Goal: Book appointment/travel/reservation

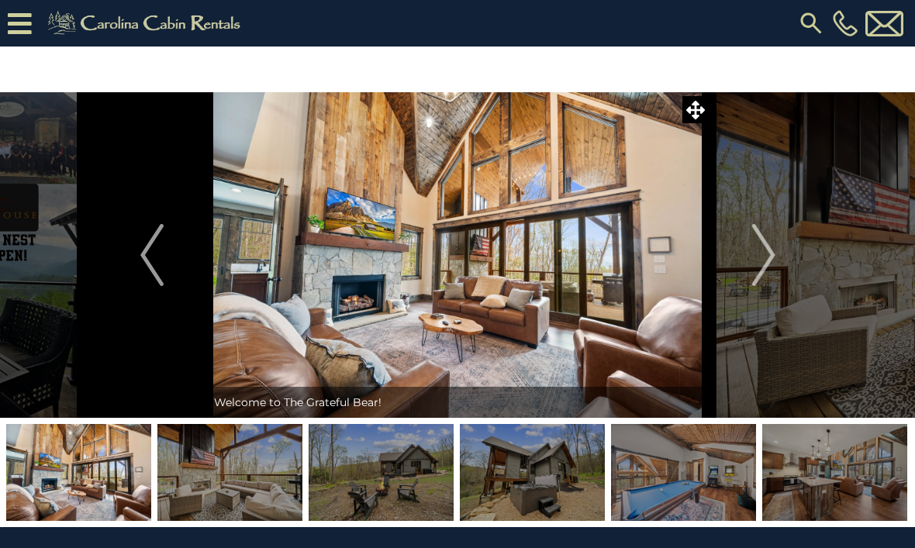
click at [774, 247] on img "Next" at bounding box center [762, 255] width 23 height 62
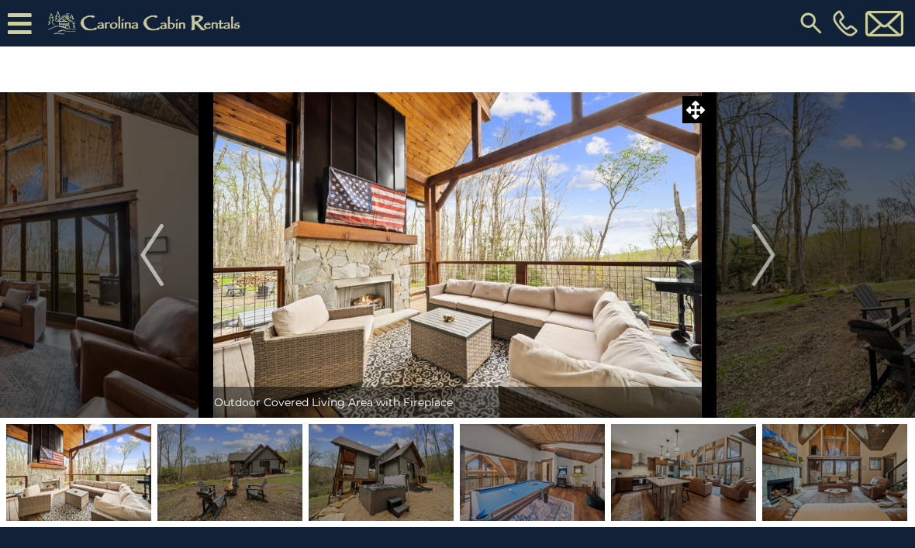
click at [772, 255] on img "Next" at bounding box center [762, 255] width 23 height 62
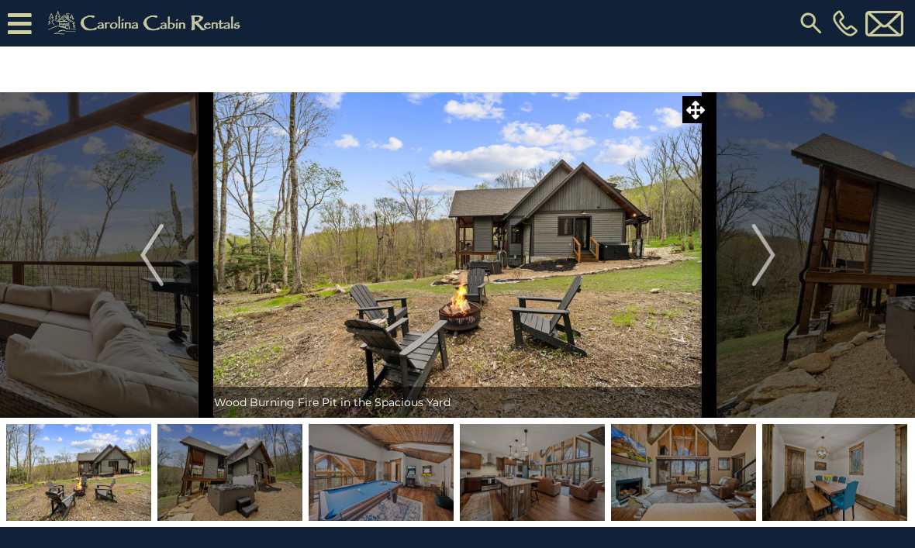
click at [768, 251] on img "Next" at bounding box center [762, 255] width 23 height 62
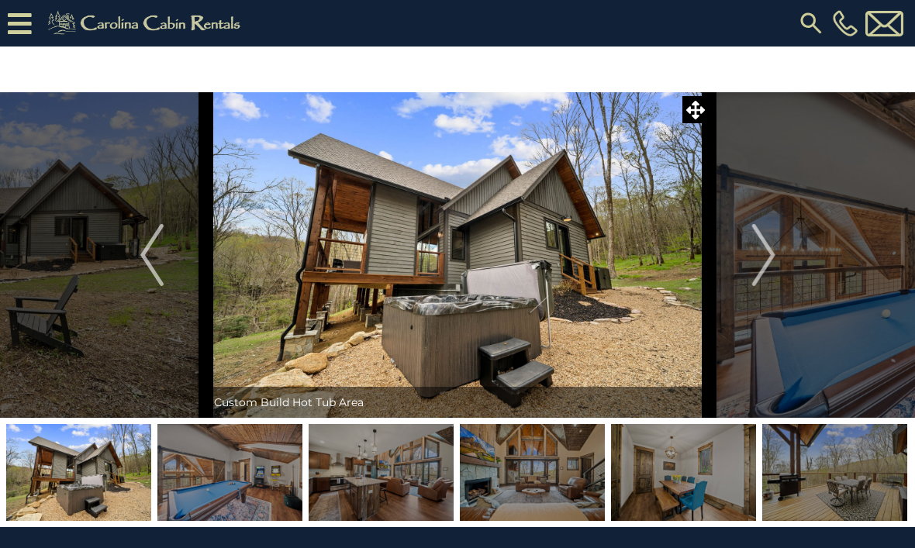
click at [758, 256] on img "Next" at bounding box center [762, 255] width 23 height 62
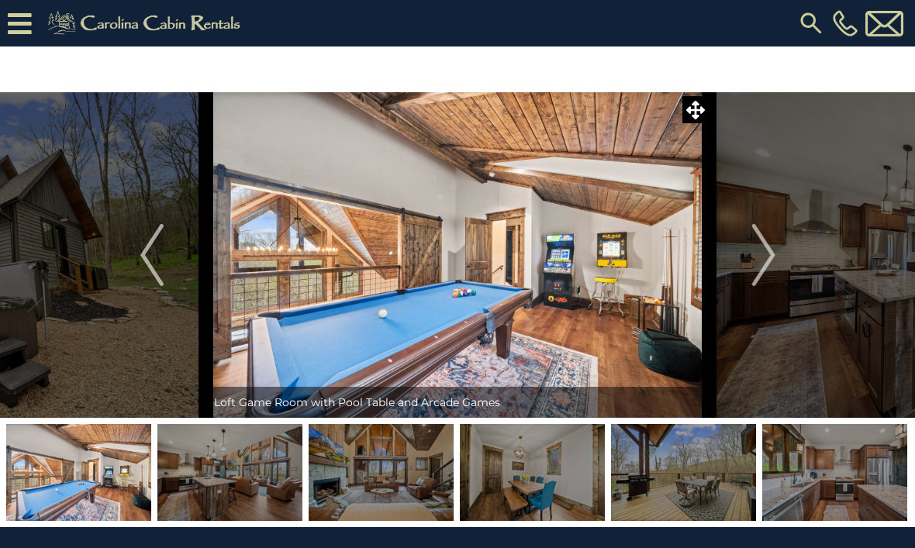
click at [777, 268] on button "Next" at bounding box center [764, 255] width 109 height 326
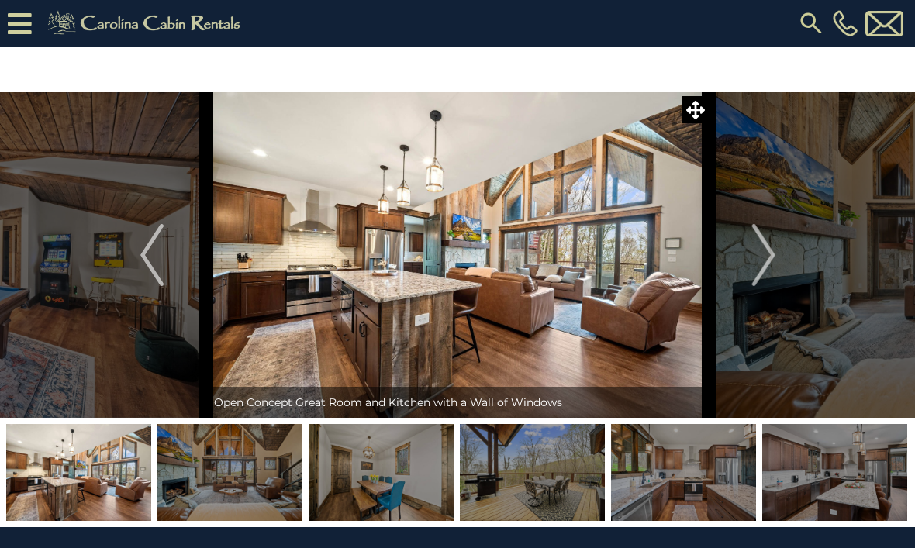
click at [775, 259] on img "Next" at bounding box center [762, 255] width 23 height 62
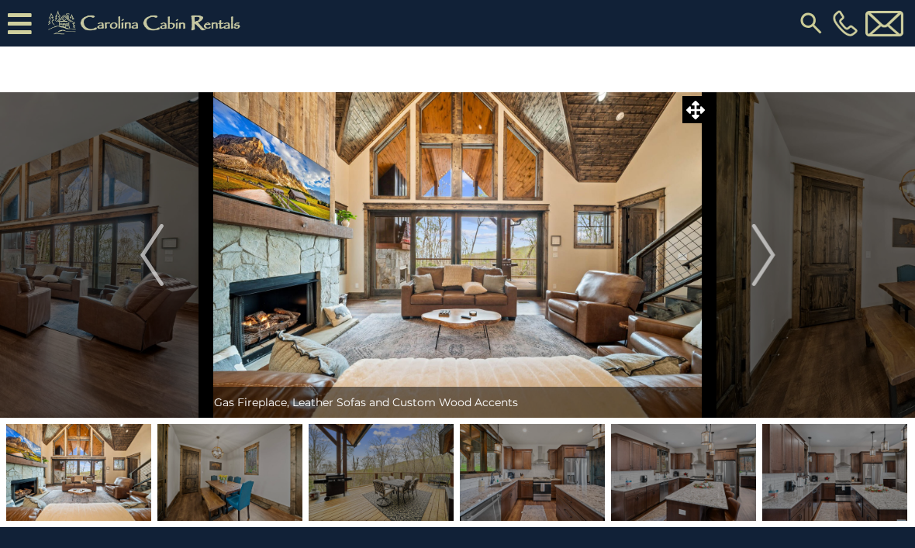
click at [155, 264] on img "Previous" at bounding box center [151, 255] width 23 height 62
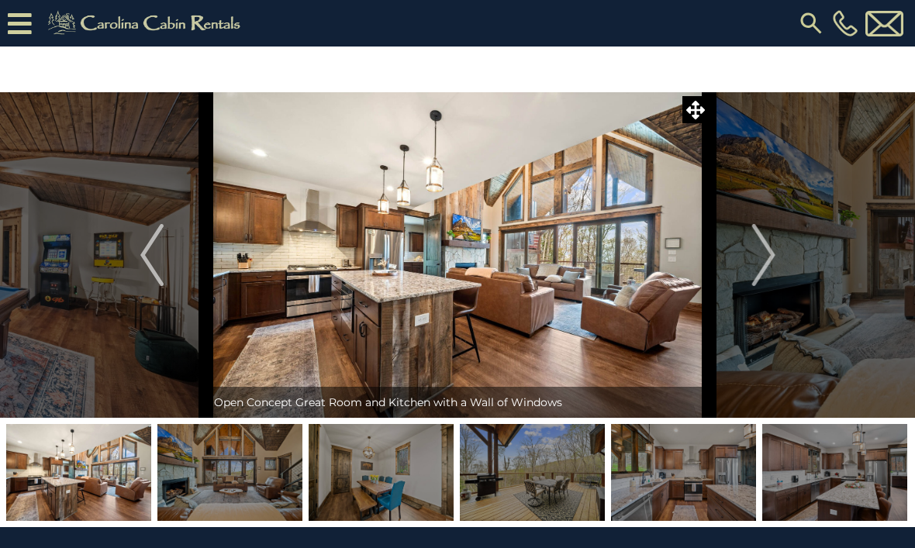
click at [144, 260] on img "Previous" at bounding box center [151, 255] width 23 height 62
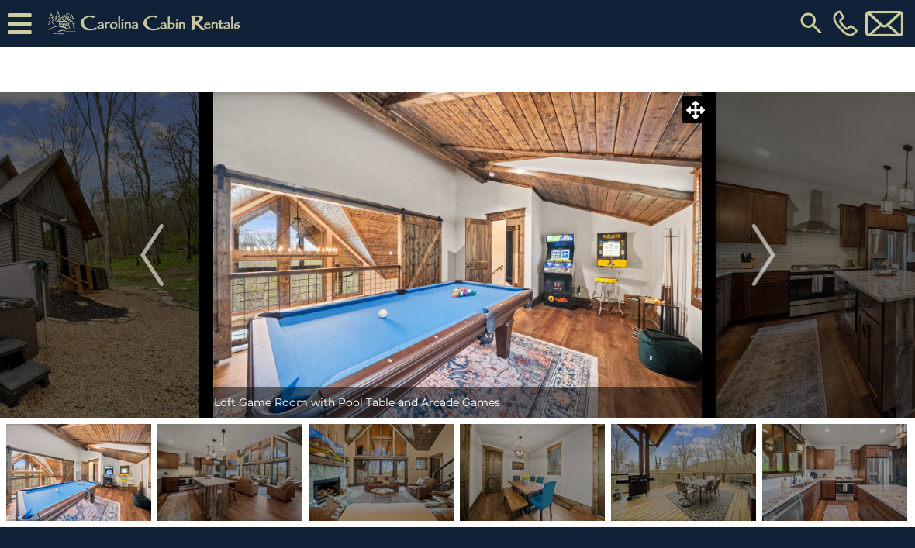
click at [772, 251] on img "Next" at bounding box center [762, 255] width 23 height 62
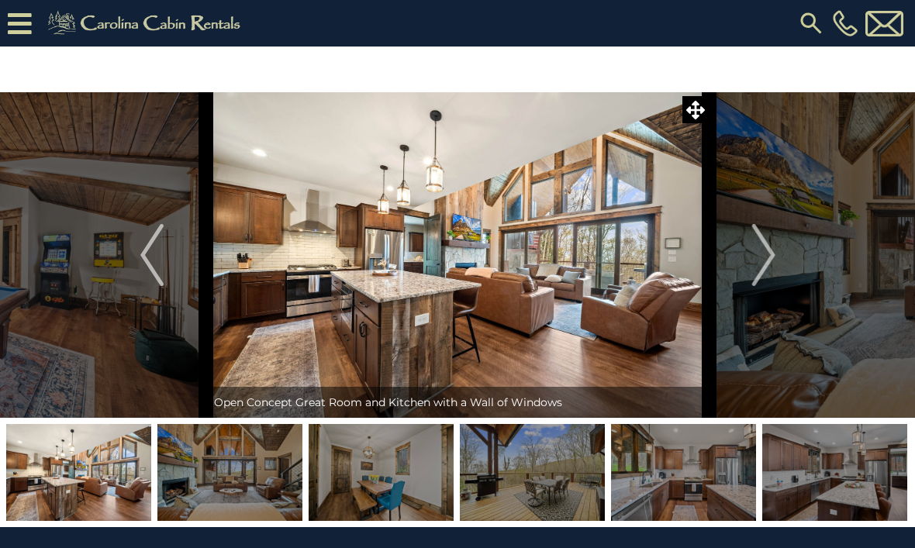
click at [778, 255] on button "Next" at bounding box center [764, 255] width 109 height 326
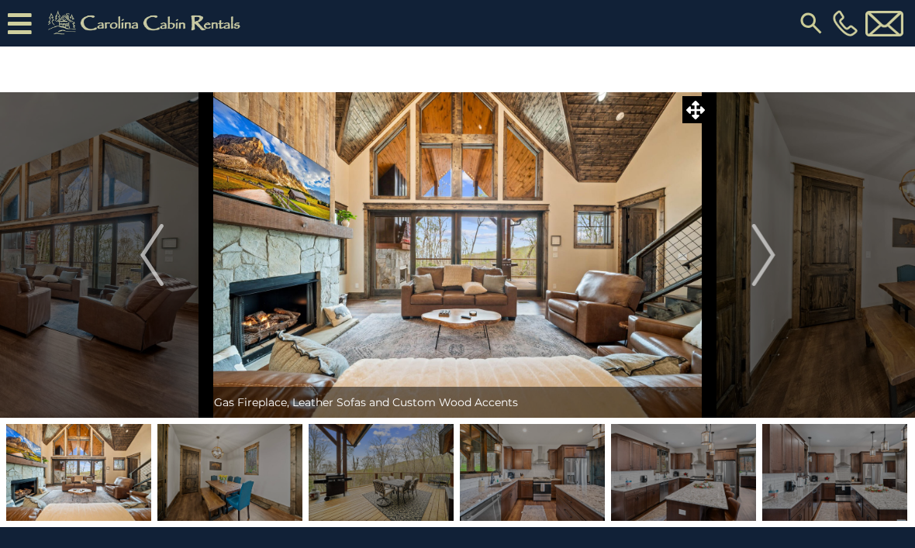
click at [770, 243] on img "Next" at bounding box center [762, 255] width 23 height 62
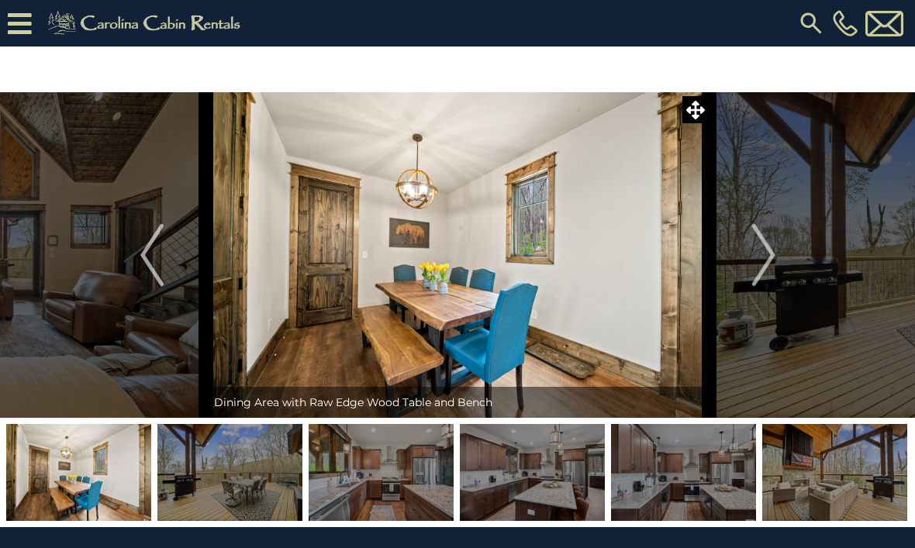
click at [766, 251] on img "Next" at bounding box center [762, 255] width 23 height 62
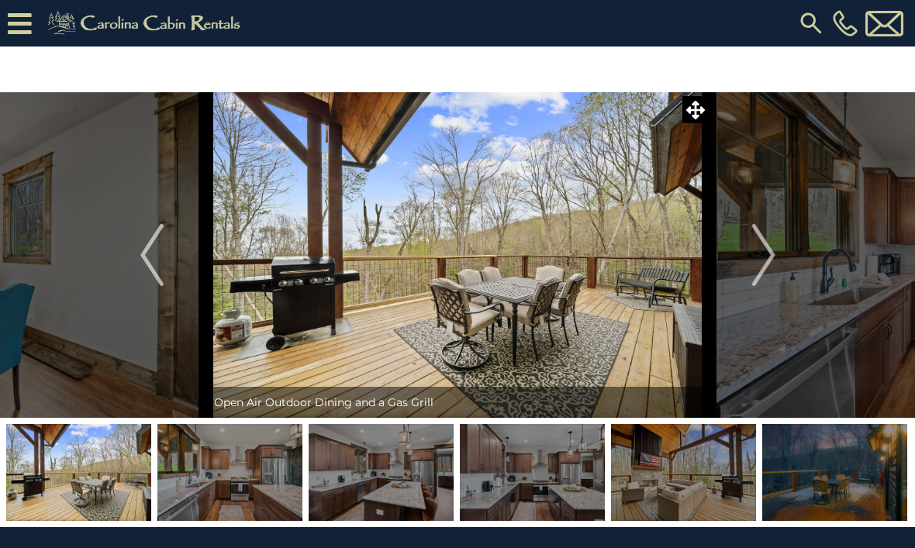
click at [771, 259] on img "Next" at bounding box center [762, 255] width 23 height 62
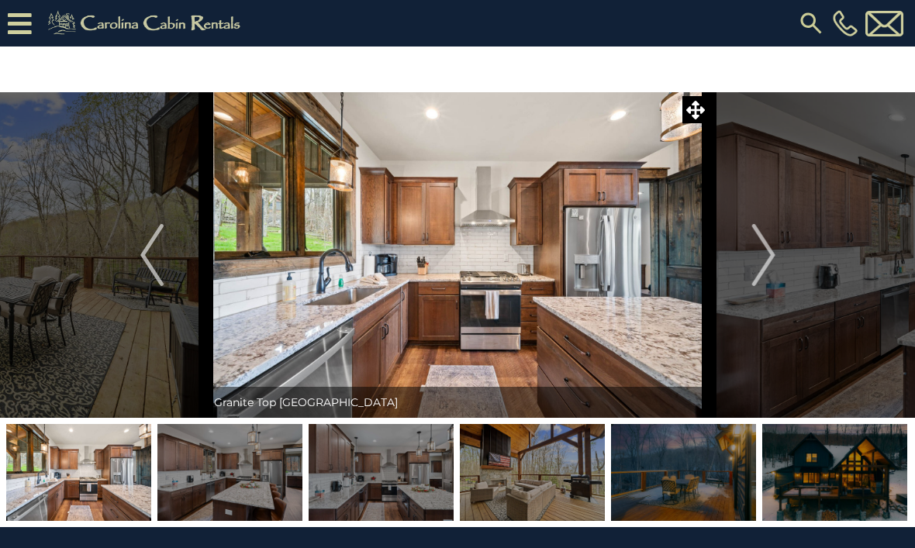
click at [768, 250] on img "Next" at bounding box center [762, 255] width 23 height 62
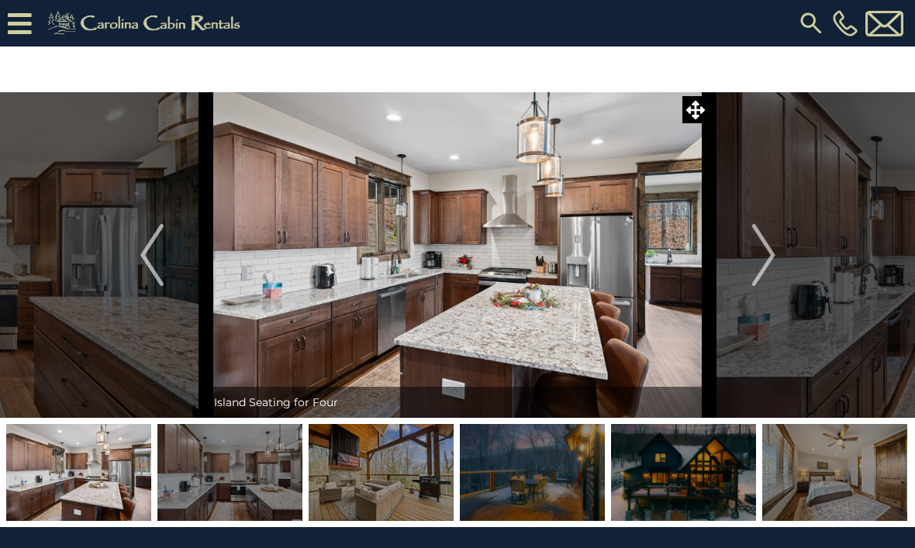
click at [771, 250] on img "Next" at bounding box center [762, 255] width 23 height 62
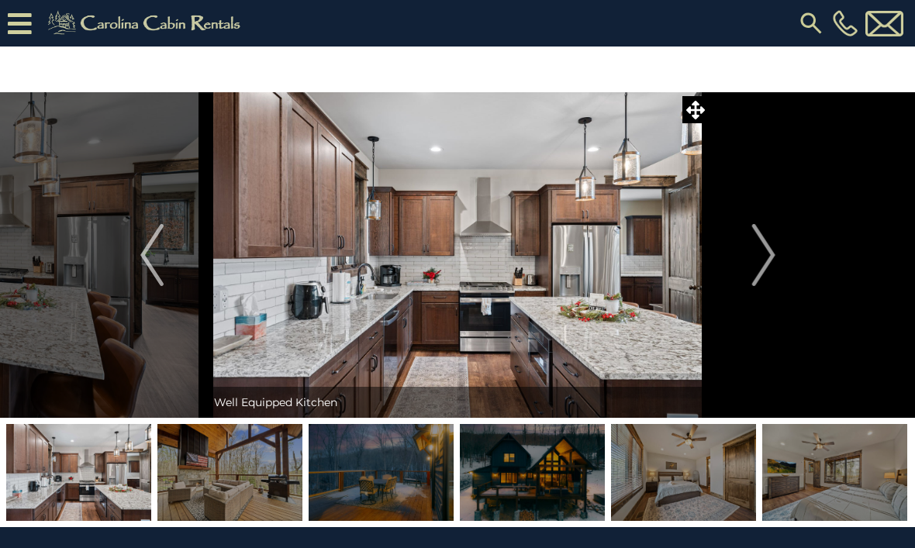
click at [763, 257] on img "Next" at bounding box center [762, 255] width 23 height 62
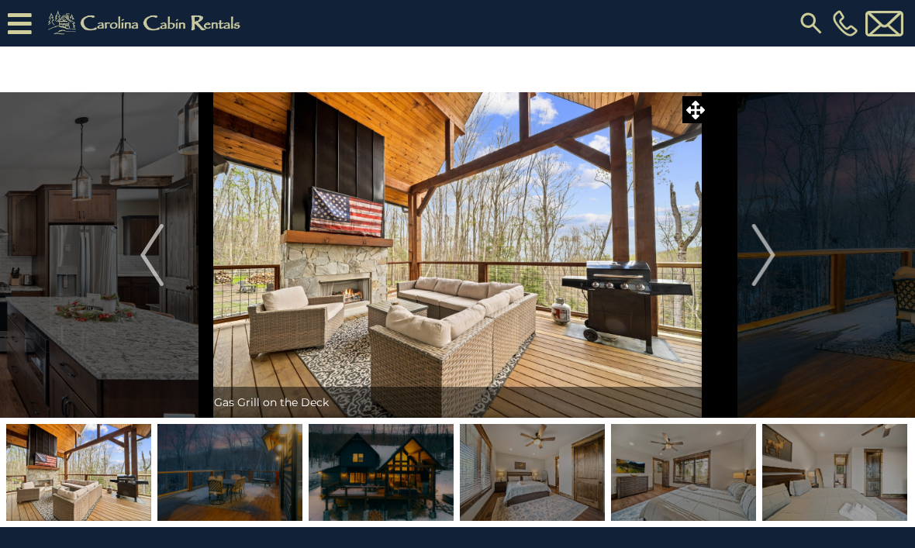
click at [779, 240] on button "Next" at bounding box center [764, 255] width 109 height 326
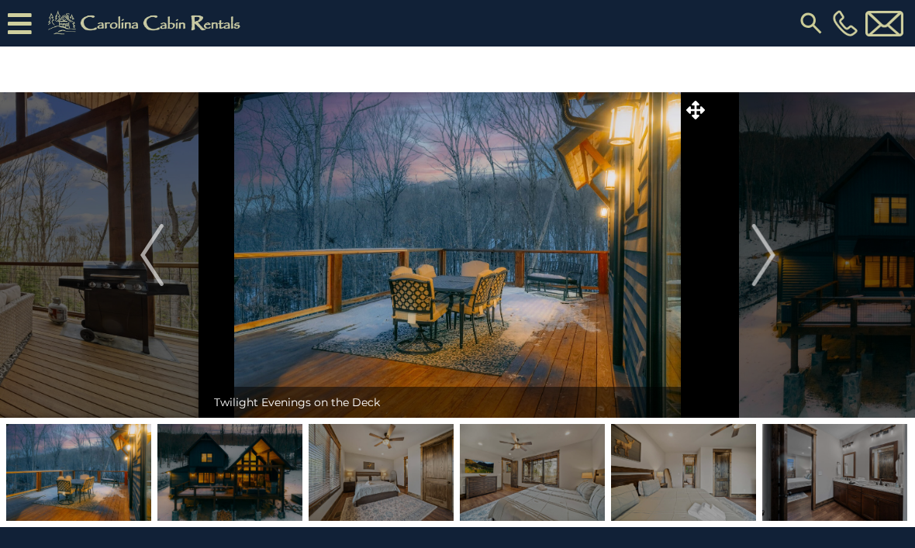
click at [772, 257] on img "Next" at bounding box center [762, 255] width 23 height 62
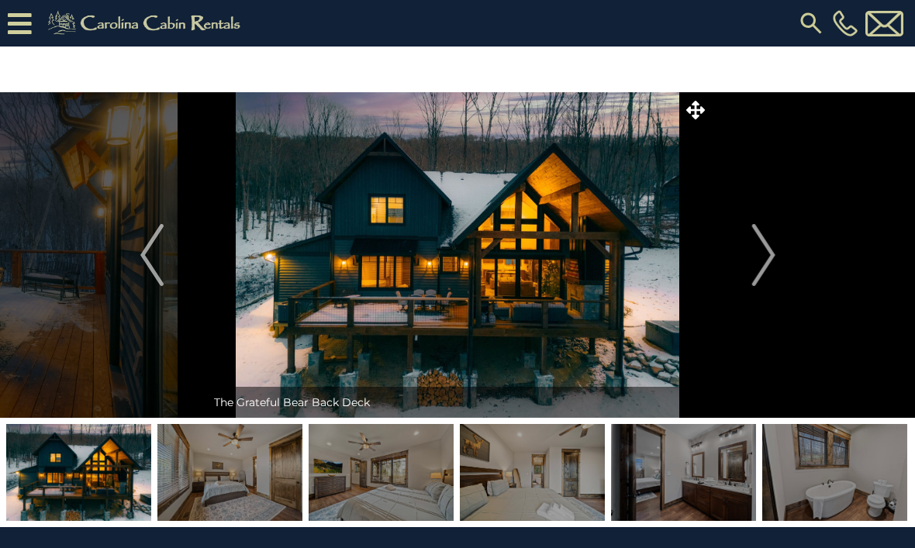
click at [768, 259] on img "Next" at bounding box center [762, 255] width 23 height 62
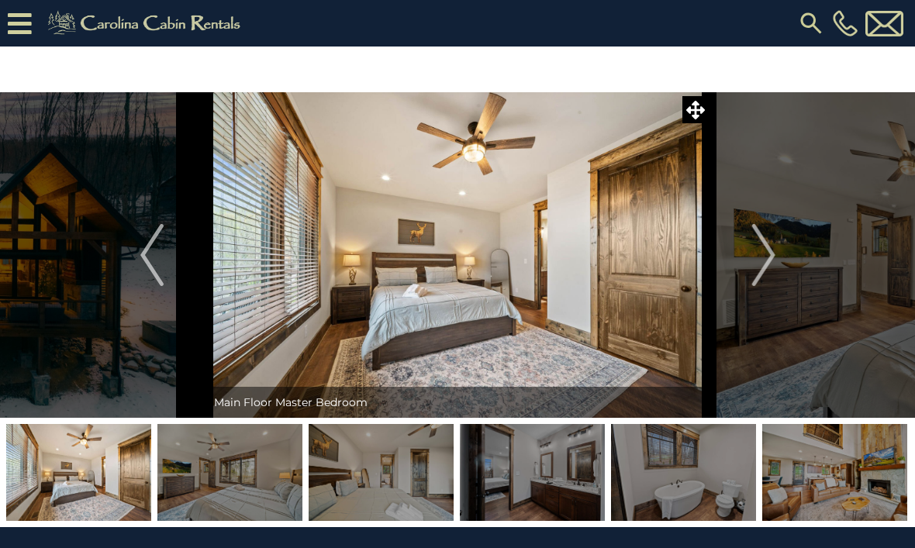
click at [775, 257] on img "Next" at bounding box center [762, 255] width 23 height 62
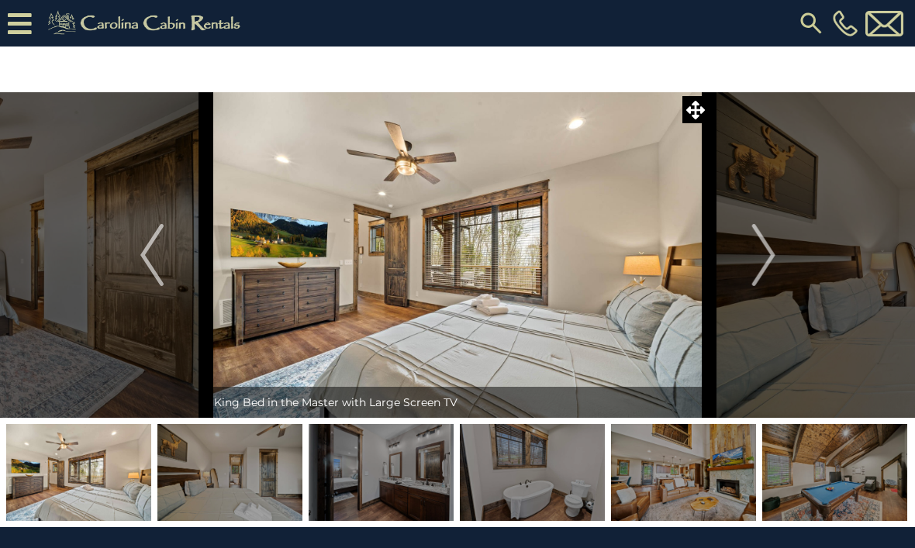
click at [773, 250] on img "Next" at bounding box center [762, 255] width 23 height 62
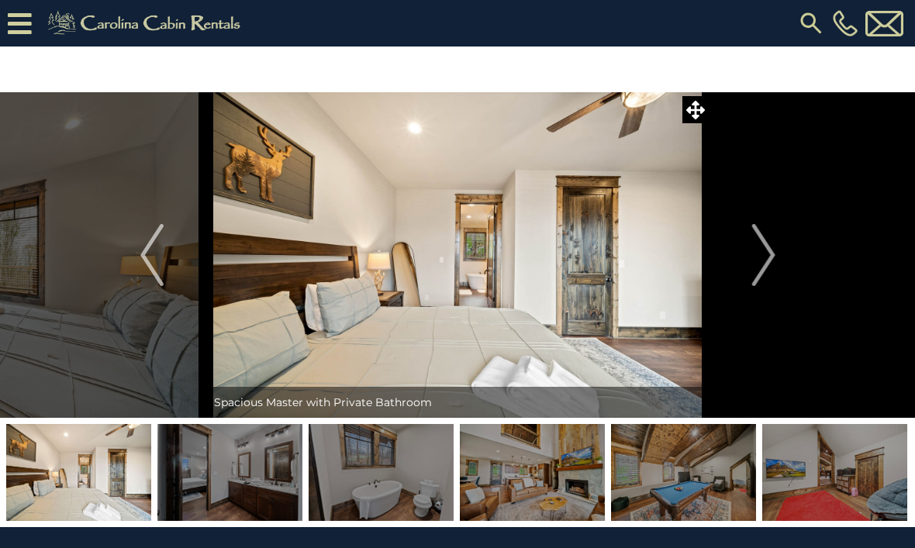
click at [161, 251] on img "Previous" at bounding box center [151, 255] width 23 height 62
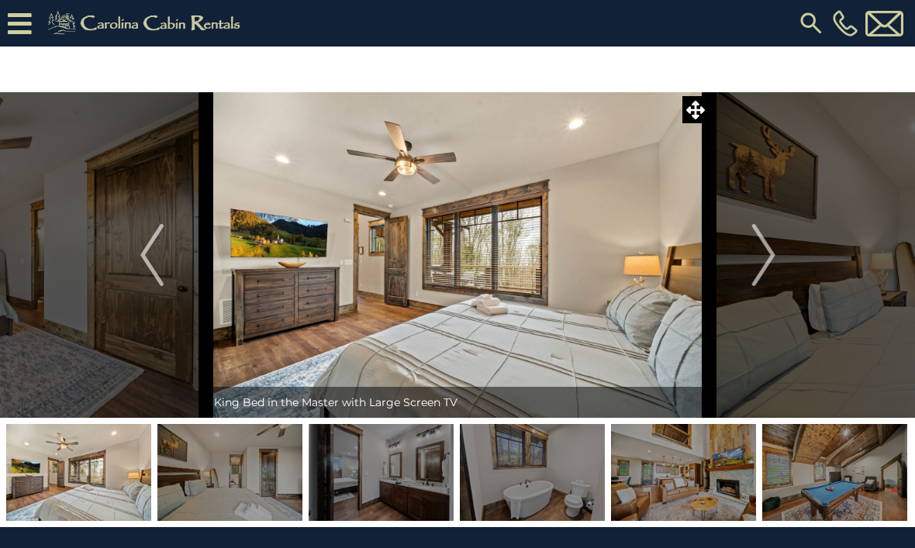
click at [140, 257] on img "Previous" at bounding box center [151, 255] width 23 height 62
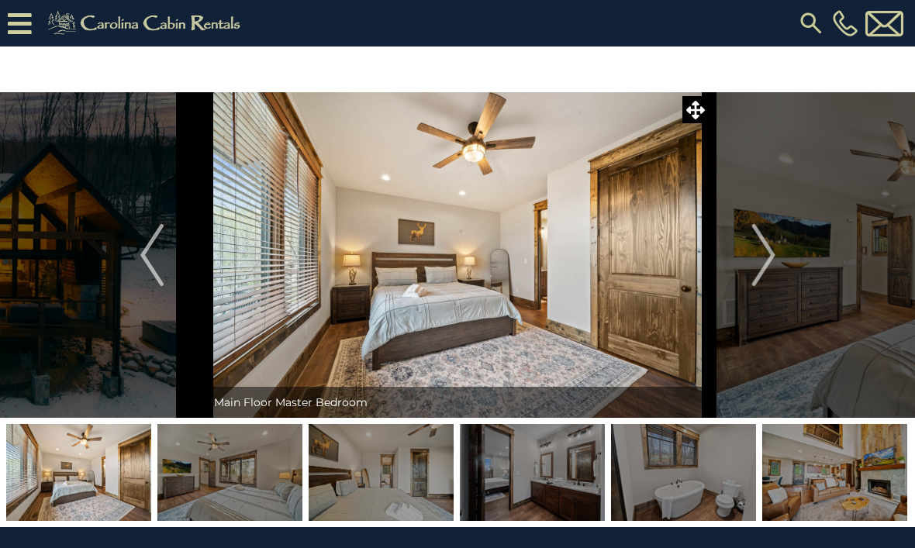
click at [143, 258] on img "Previous" at bounding box center [151, 255] width 23 height 62
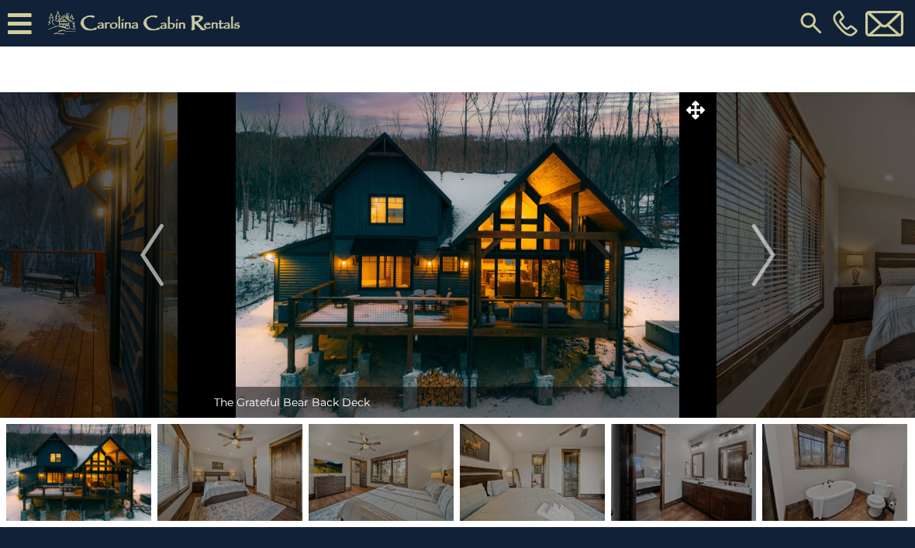
click at [779, 235] on button "Next" at bounding box center [764, 255] width 109 height 326
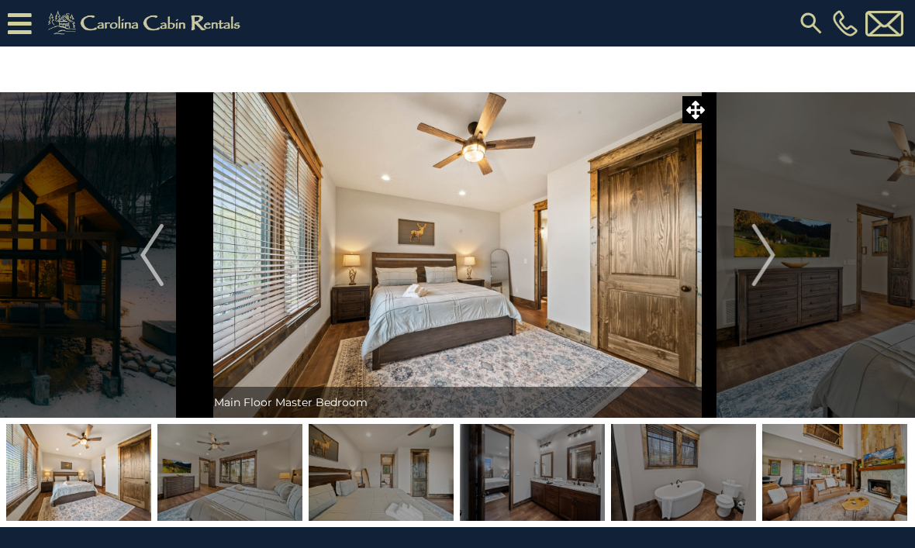
click at [769, 249] on img "Next" at bounding box center [762, 255] width 23 height 62
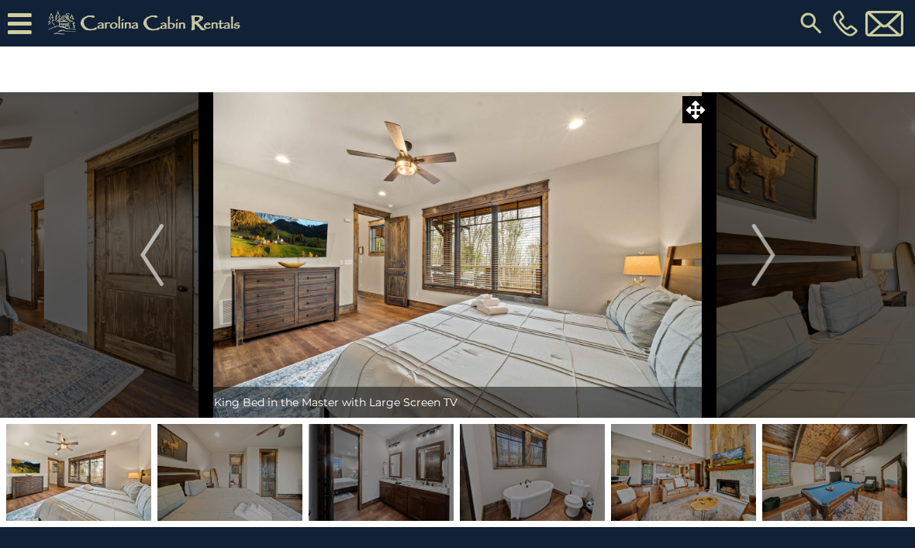
click at [770, 262] on img "Next" at bounding box center [762, 255] width 23 height 62
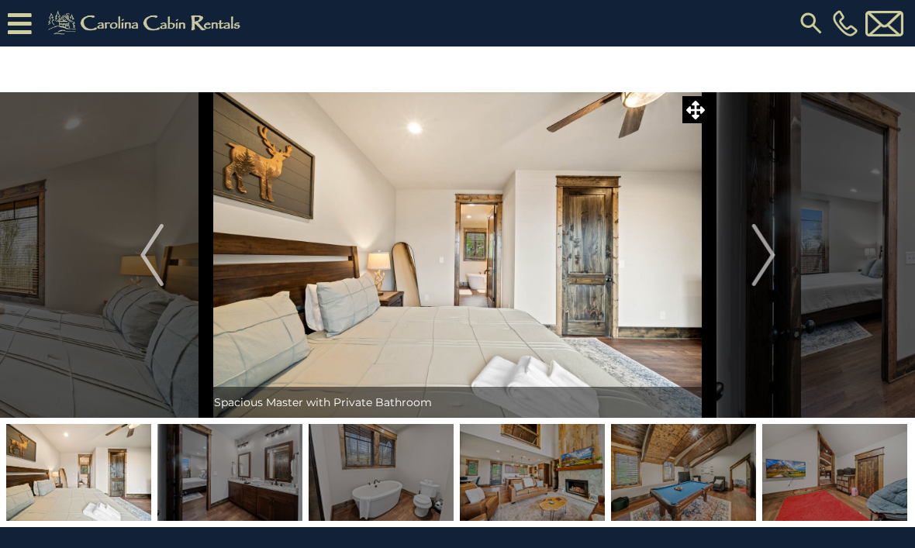
click at [775, 255] on img "Next" at bounding box center [762, 255] width 23 height 62
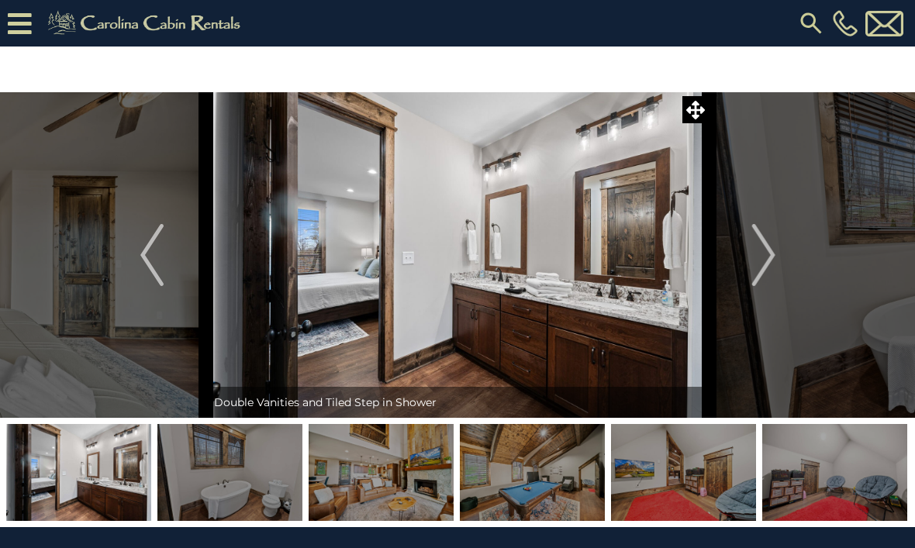
click at [767, 254] on img "Next" at bounding box center [762, 255] width 23 height 62
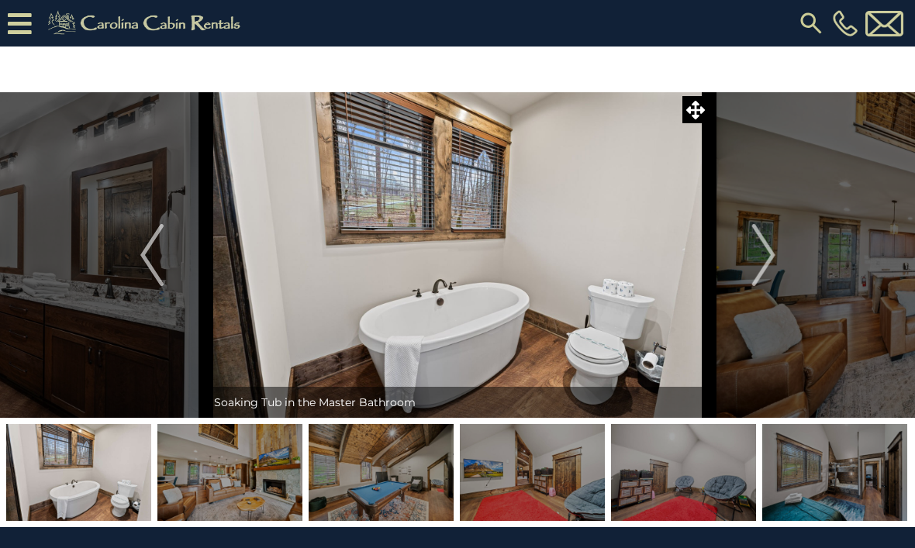
click at [773, 253] on img "Next" at bounding box center [762, 255] width 23 height 62
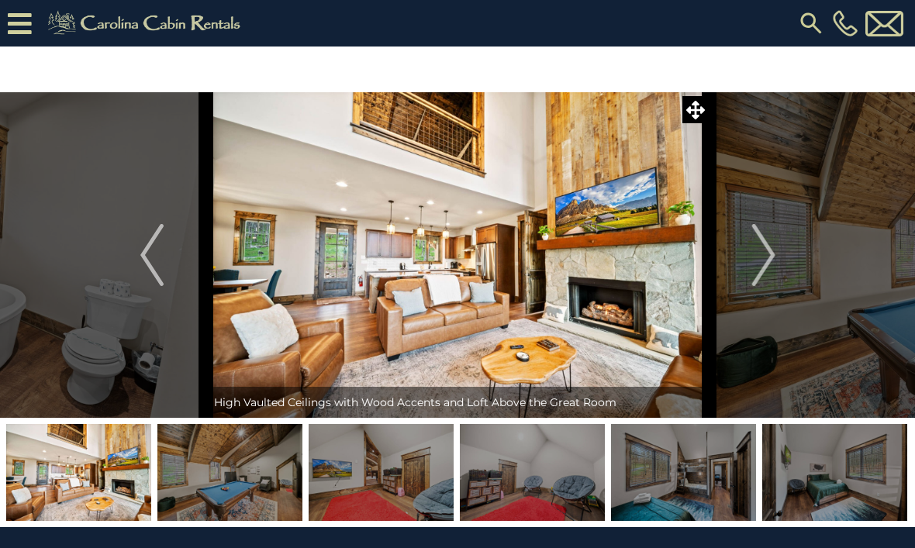
click at [773, 253] on img "Next" at bounding box center [762, 255] width 23 height 62
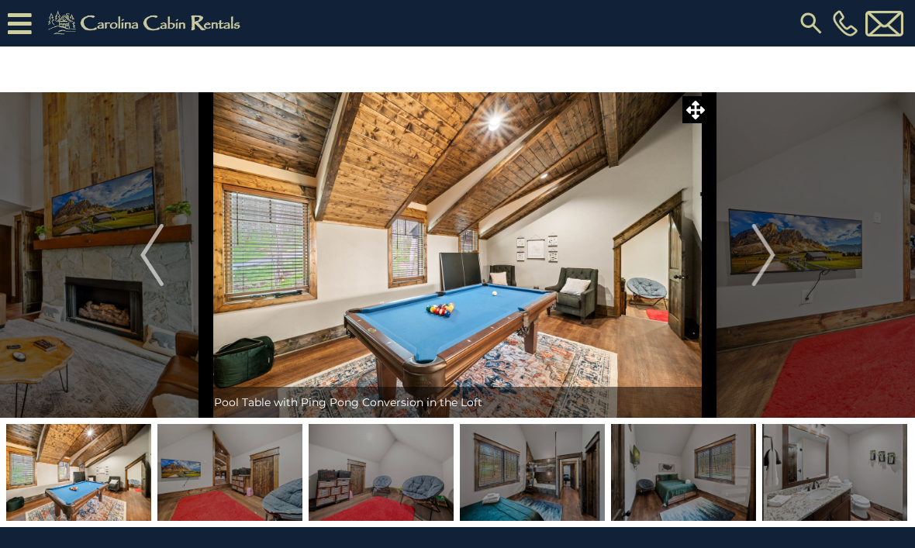
click at [758, 266] on img "Next" at bounding box center [762, 255] width 23 height 62
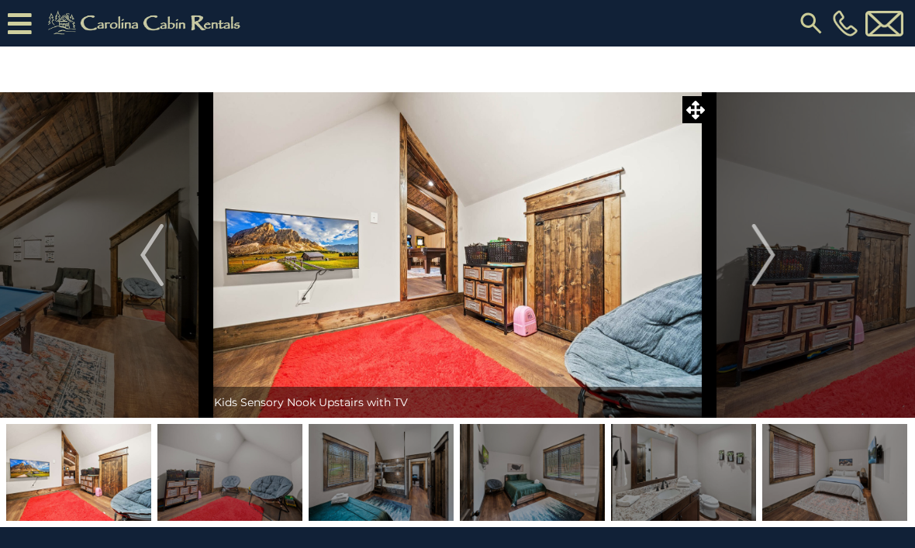
click at [792, 254] on button "Next" at bounding box center [764, 255] width 109 height 326
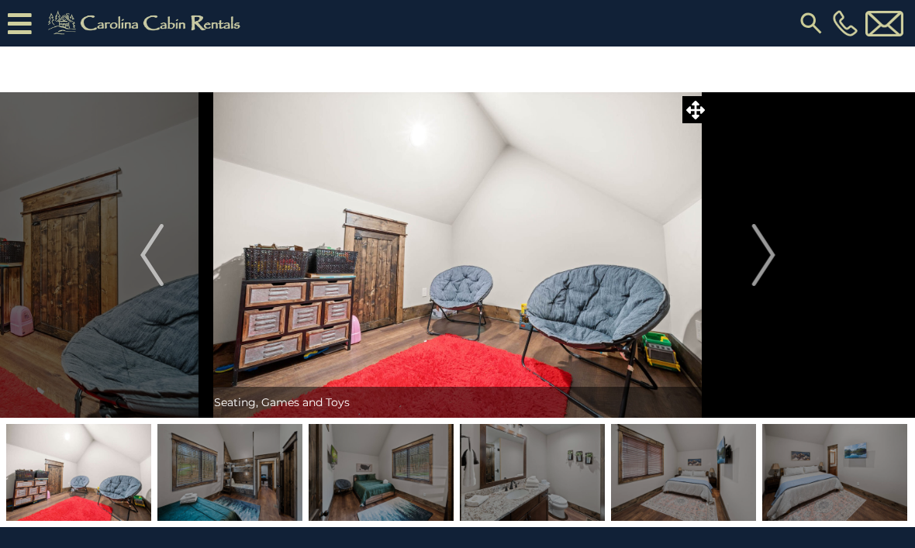
click at [767, 253] on img "Next" at bounding box center [762, 255] width 23 height 62
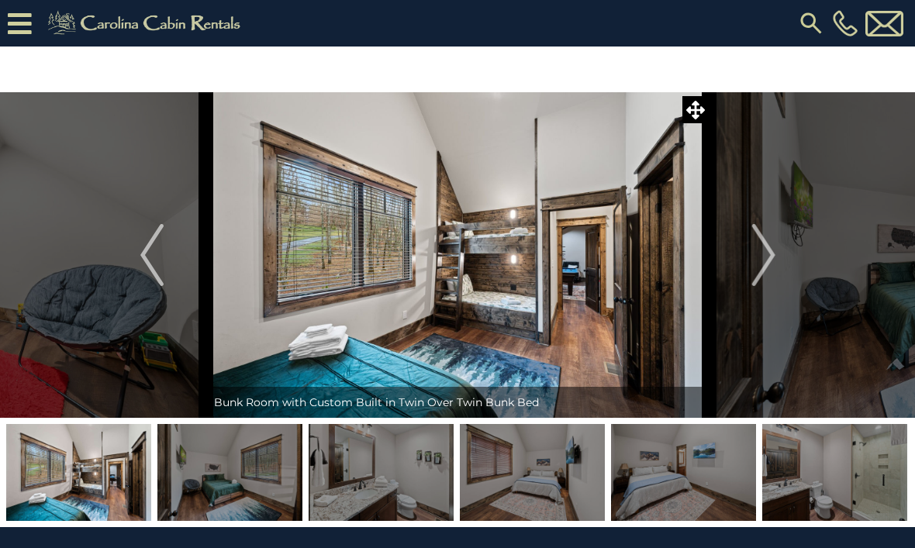
click at [163, 250] on img "Previous" at bounding box center [151, 255] width 23 height 62
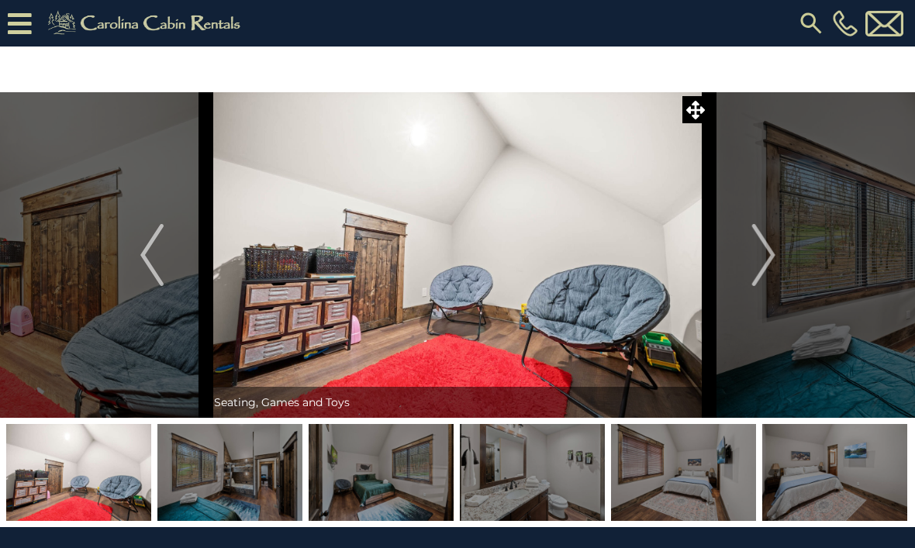
click at [774, 251] on img "Next" at bounding box center [762, 255] width 23 height 62
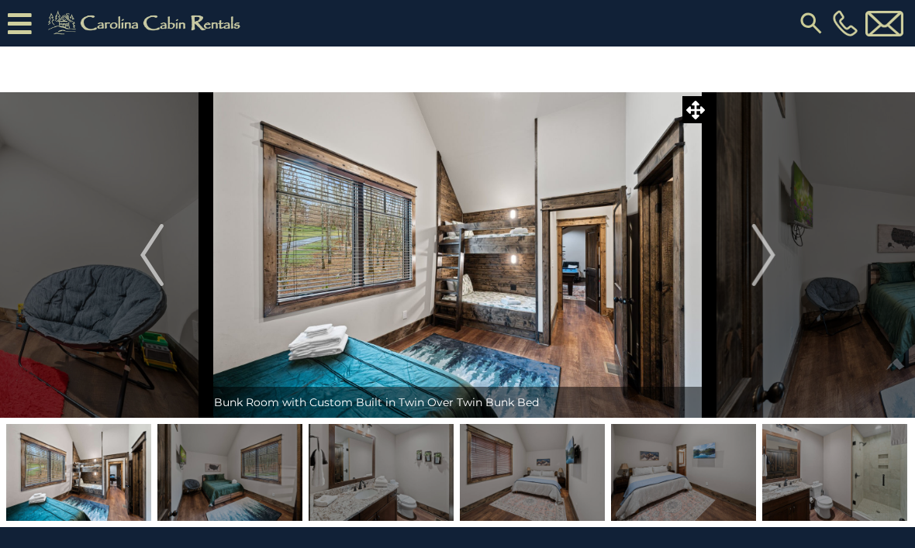
click at [771, 260] on img "Next" at bounding box center [762, 255] width 23 height 62
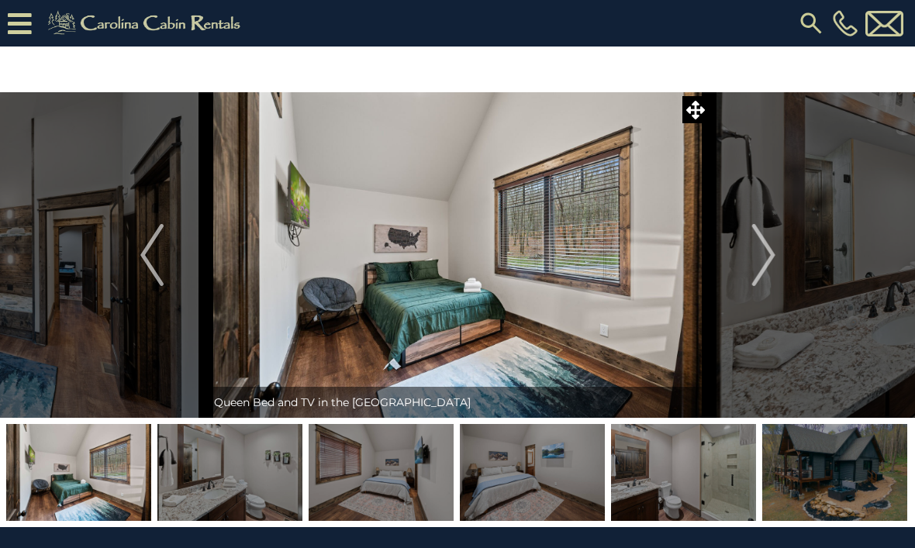
click at [775, 255] on img "Next" at bounding box center [762, 255] width 23 height 62
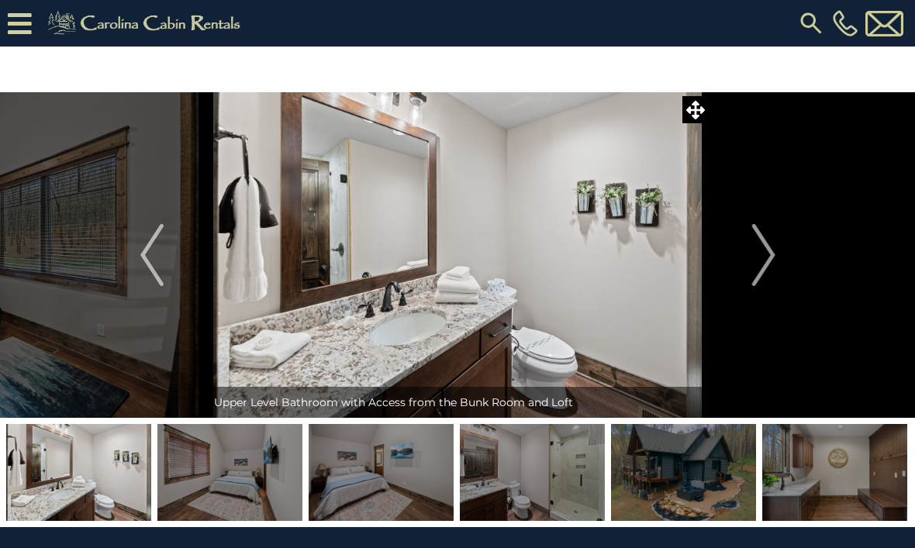
click at [775, 257] on img "Next" at bounding box center [762, 255] width 23 height 62
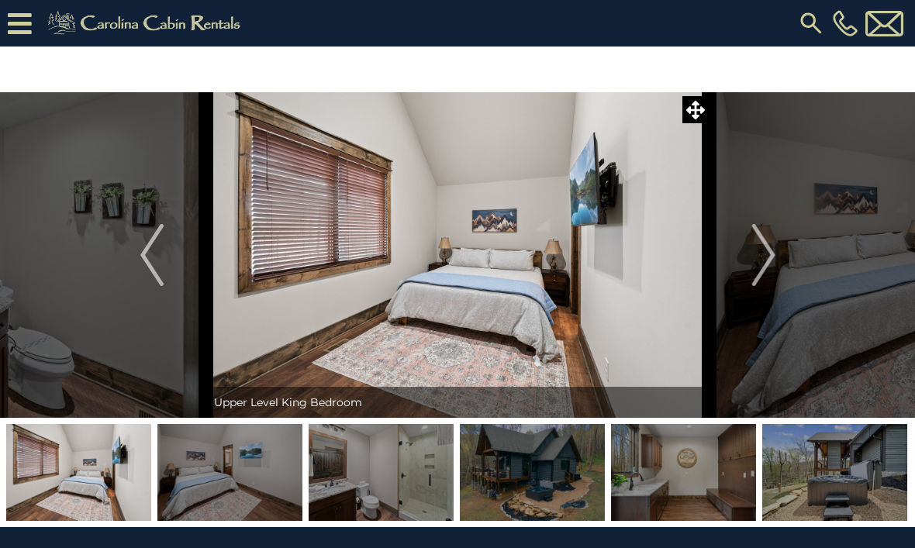
click at [779, 257] on button "Next" at bounding box center [764, 255] width 109 height 326
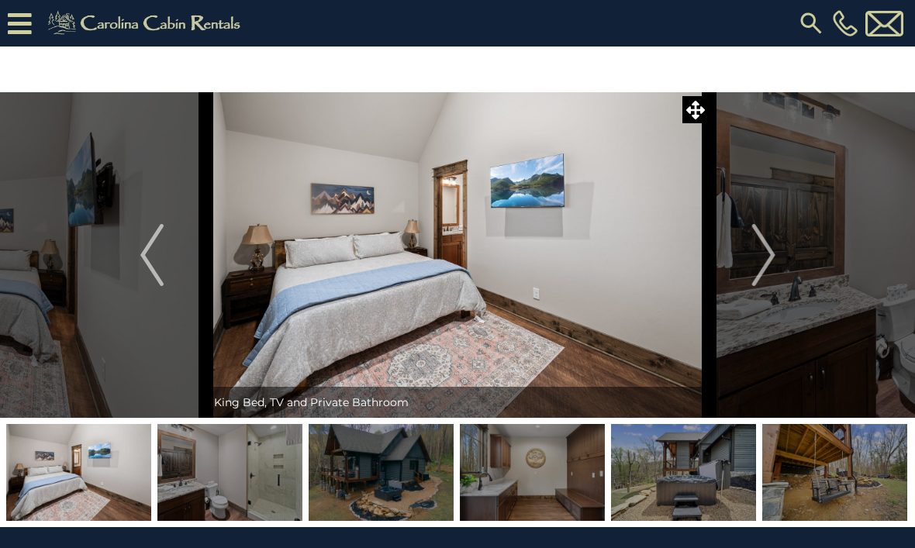
click at [775, 255] on img "Next" at bounding box center [762, 255] width 23 height 62
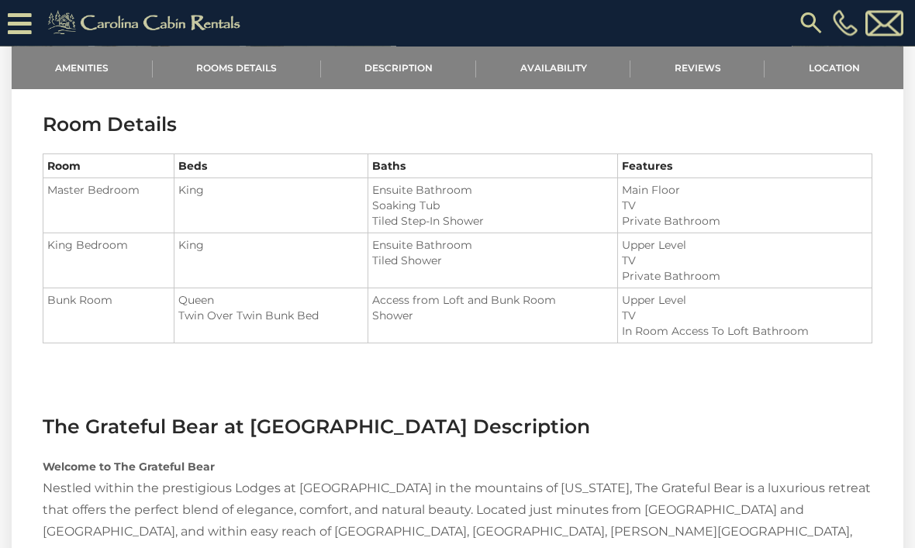
scroll to position [1224, 0]
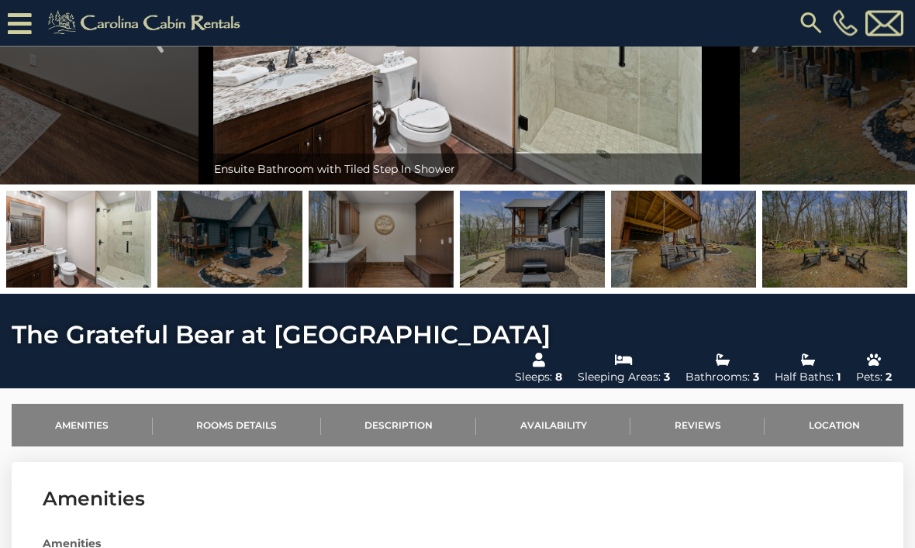
click at [564, 405] on link "Availability" at bounding box center [553, 426] width 154 height 43
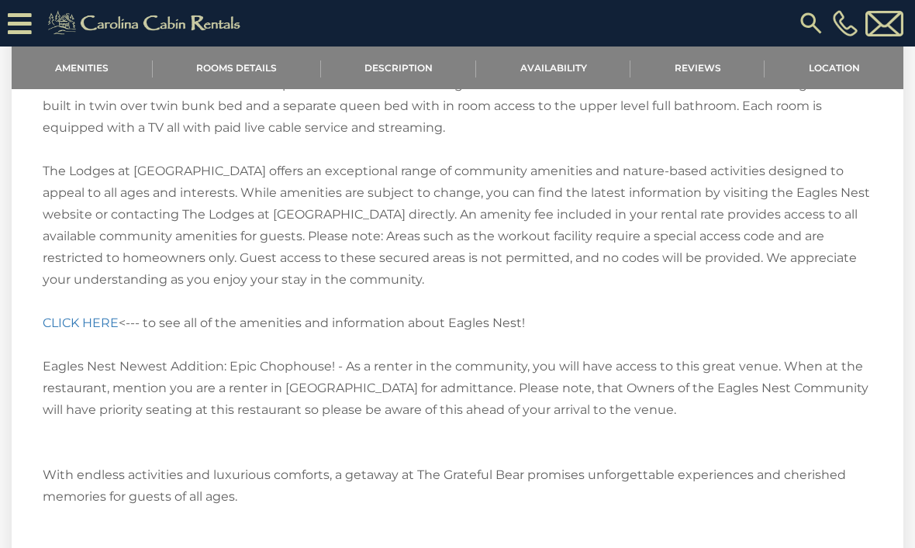
scroll to position [2736, 0]
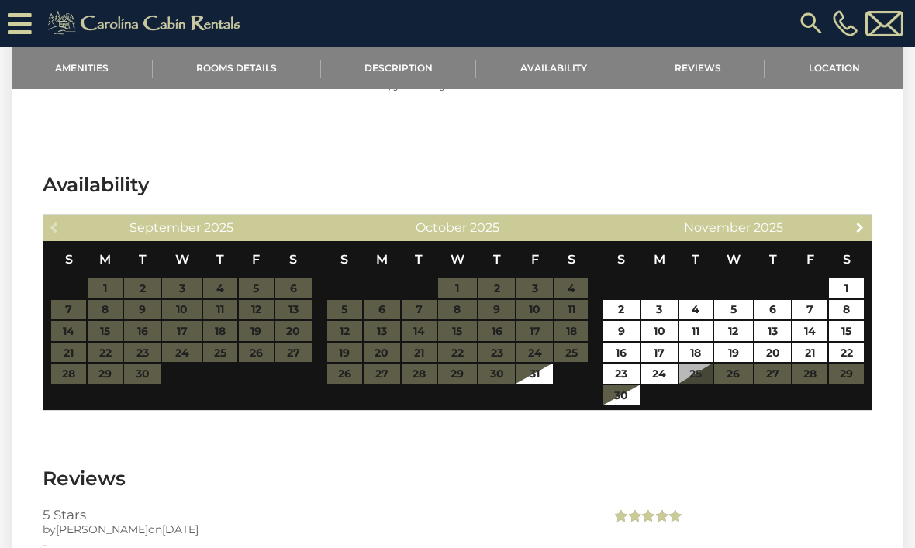
click at [862, 217] on link "Next" at bounding box center [860, 226] width 19 height 19
